Goal: Check status: Check status

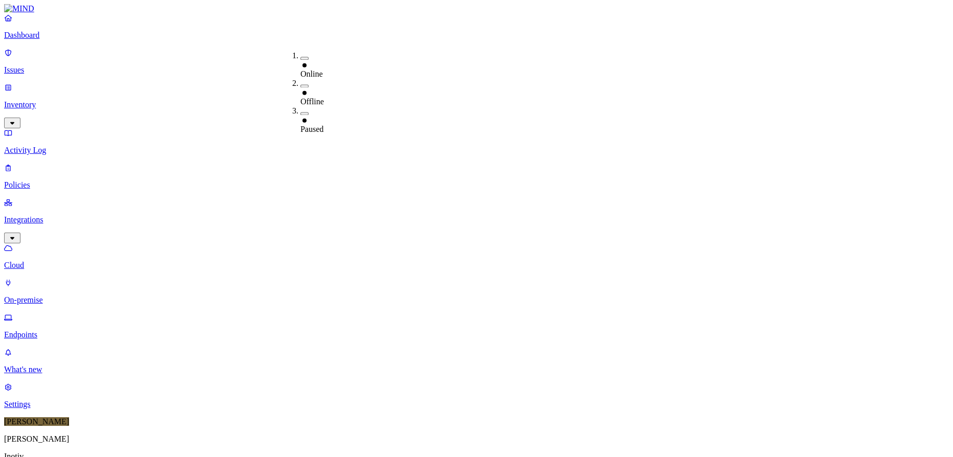
click at [300, 60] on div "Online" at bounding box center [300, 69] width 0 height 18
click at [300, 62] on div "Online" at bounding box center [300, 71] width 0 height 18
click at [300, 88] on div "Offline" at bounding box center [300, 97] width 0 height 18
click at [300, 117] on div "Paused" at bounding box center [300, 126] width 0 height 18
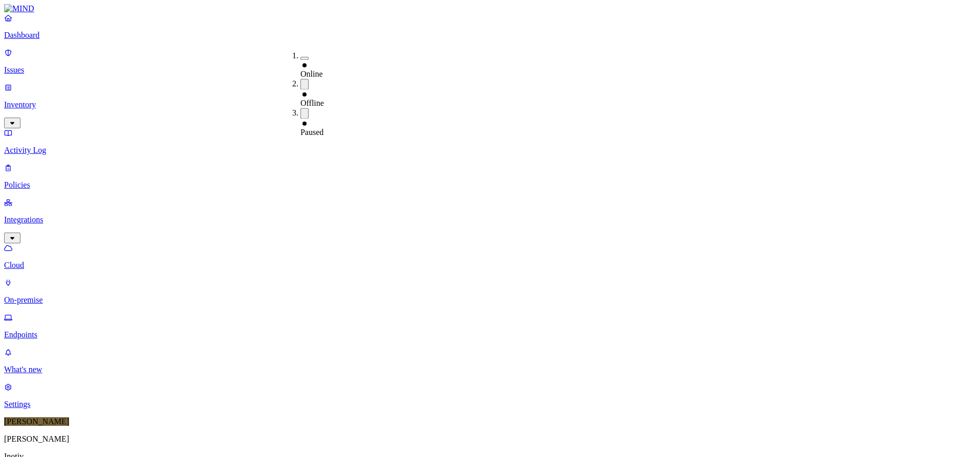
click at [300, 90] on div "Offline" at bounding box center [300, 99] width 0 height 18
